Goal: Task Accomplishment & Management: Check status

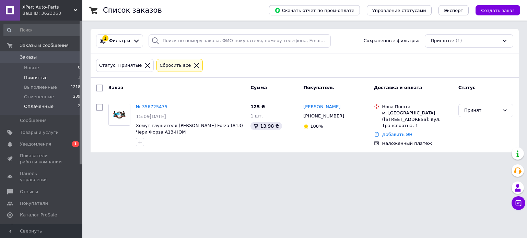
click at [40, 107] on span "Оплаченные" at bounding box center [38, 107] width 29 height 6
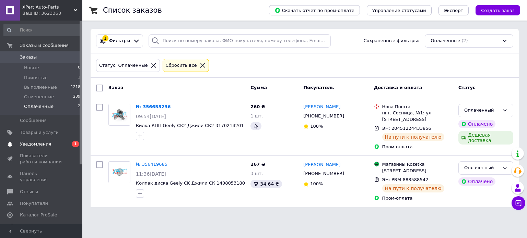
click at [55, 142] on span "Уведомления" at bounding box center [42, 144] width 44 height 6
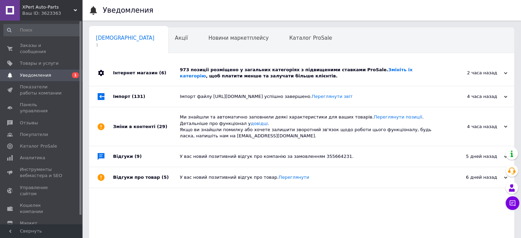
click at [235, 73] on div "973 позиції розміщено у загальних категоріях з підвищеними ставками ProSale. Зм…" at bounding box center [309, 73] width 259 height 12
